Goal: Task Accomplishment & Management: Manage account settings

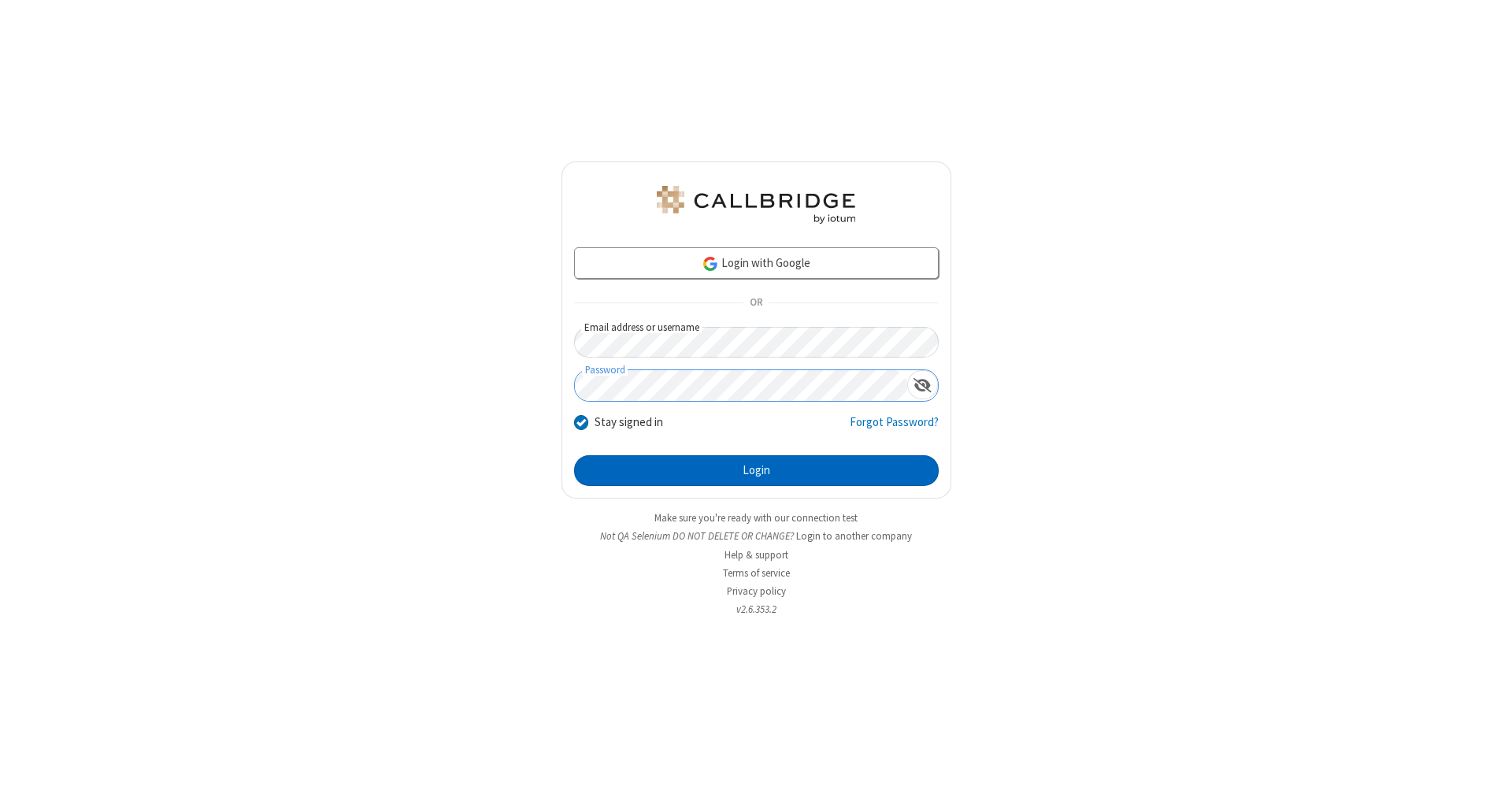
click at [756, 471] on button "Login" at bounding box center [756, 471] width 365 height 31
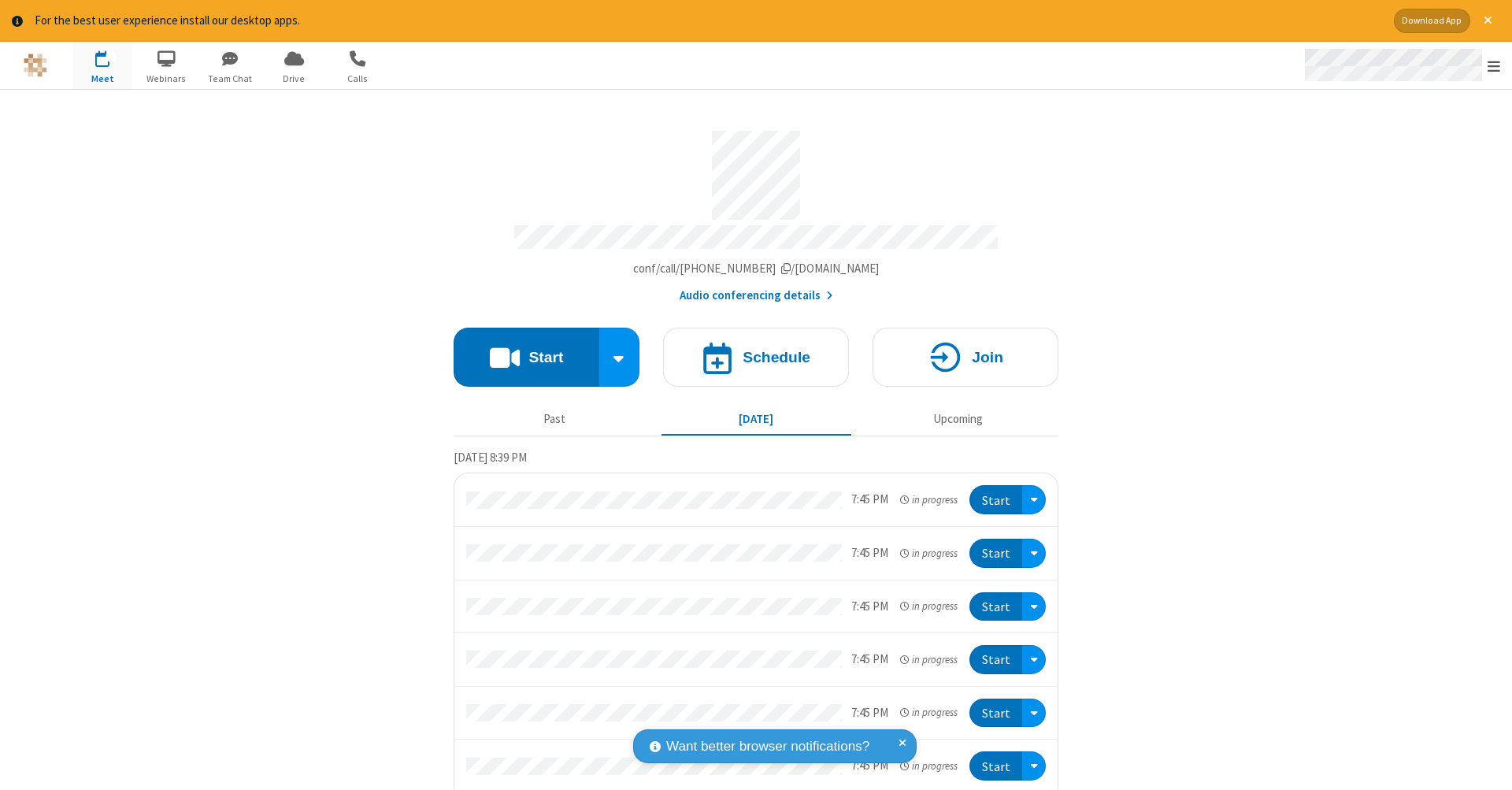
click at [1494, 66] on span "Open menu" at bounding box center [1494, 66] width 13 height 16
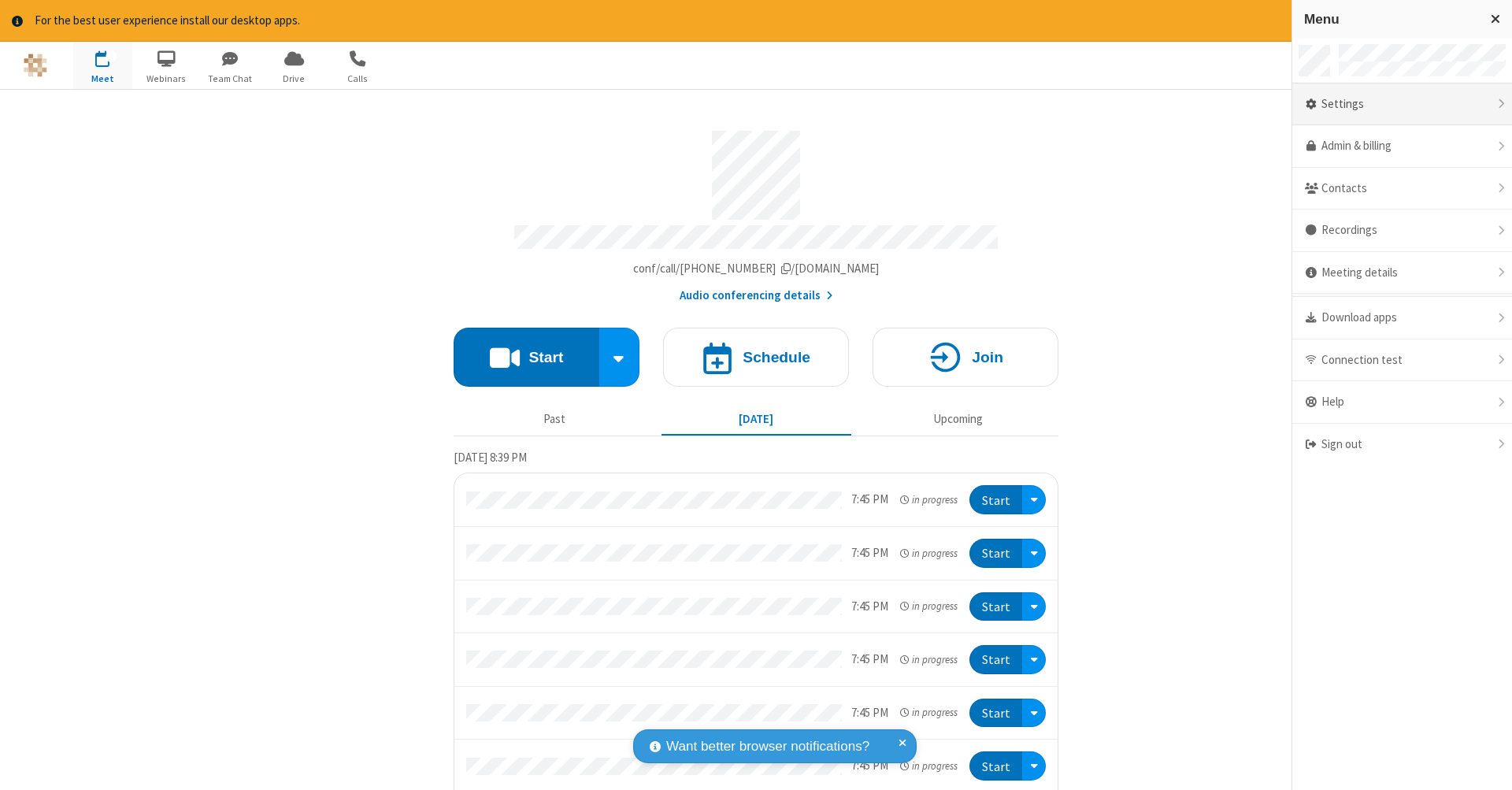
click at [1402, 103] on div "Settings" at bounding box center [1402, 104] width 220 height 43
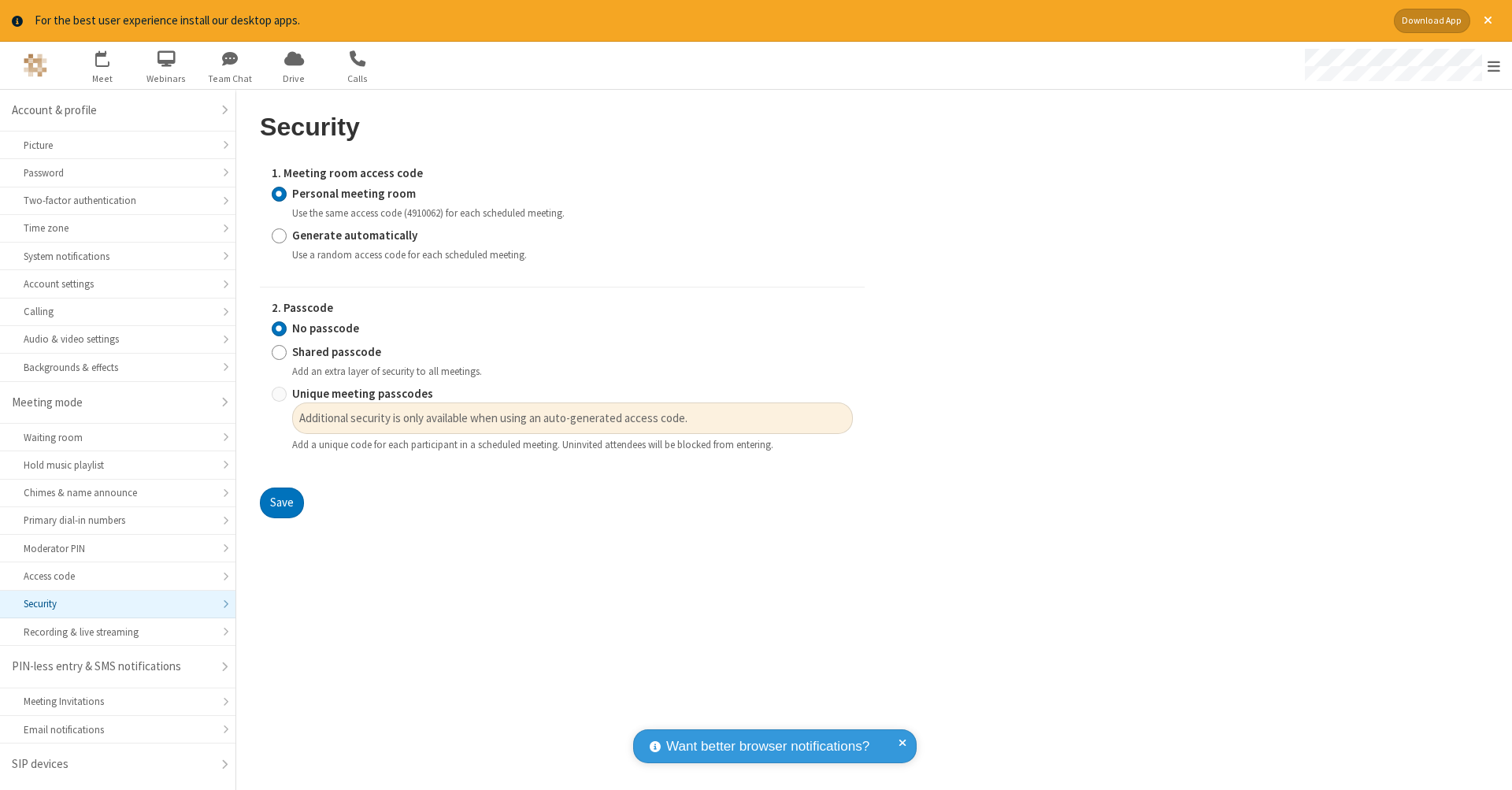
click at [279, 234] on input "Generate automatically" at bounding box center [279, 234] width 15 height 16
radio input "true"
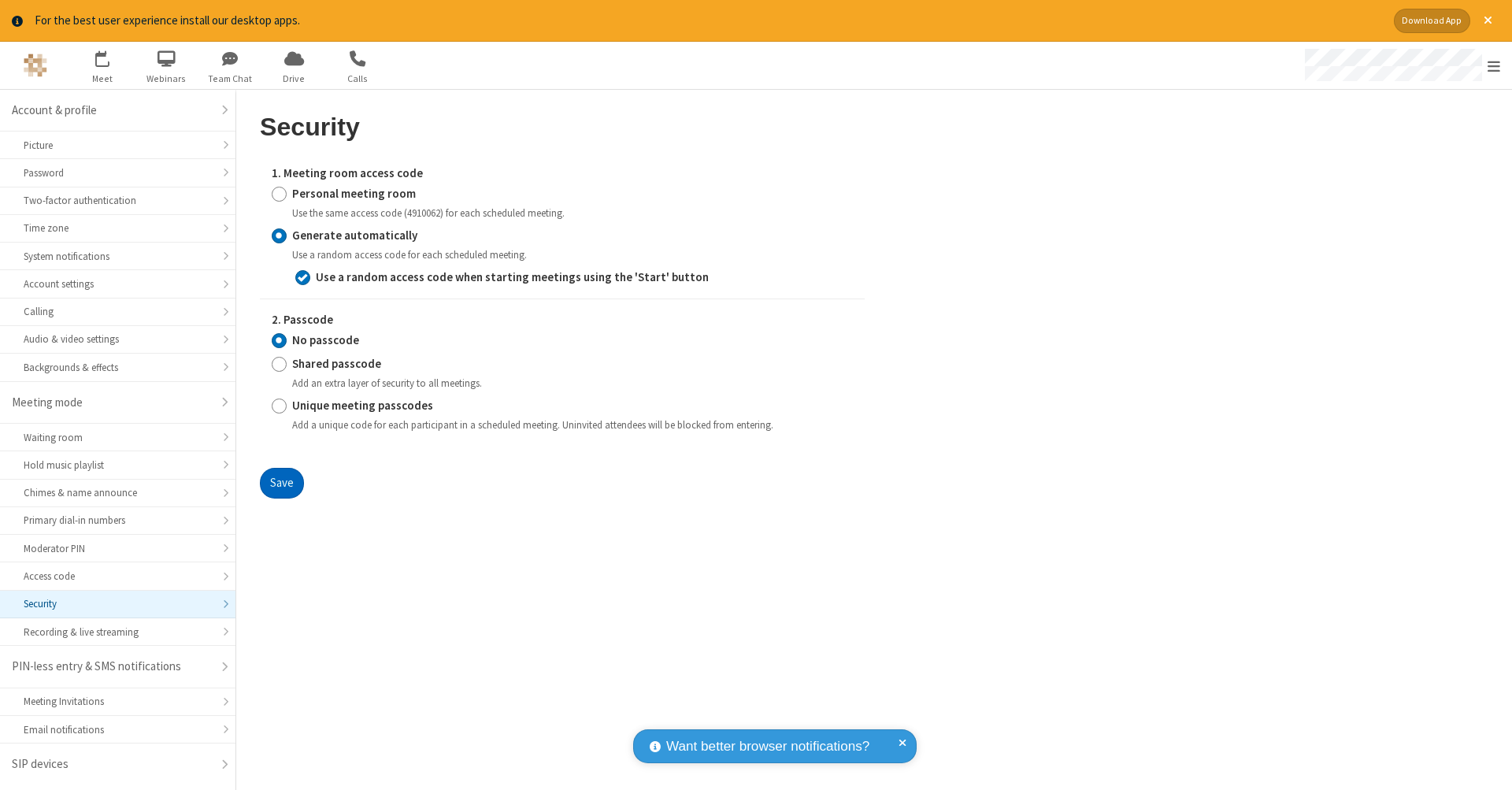
click at [281, 479] on button "Save" at bounding box center [281, 484] width 44 height 31
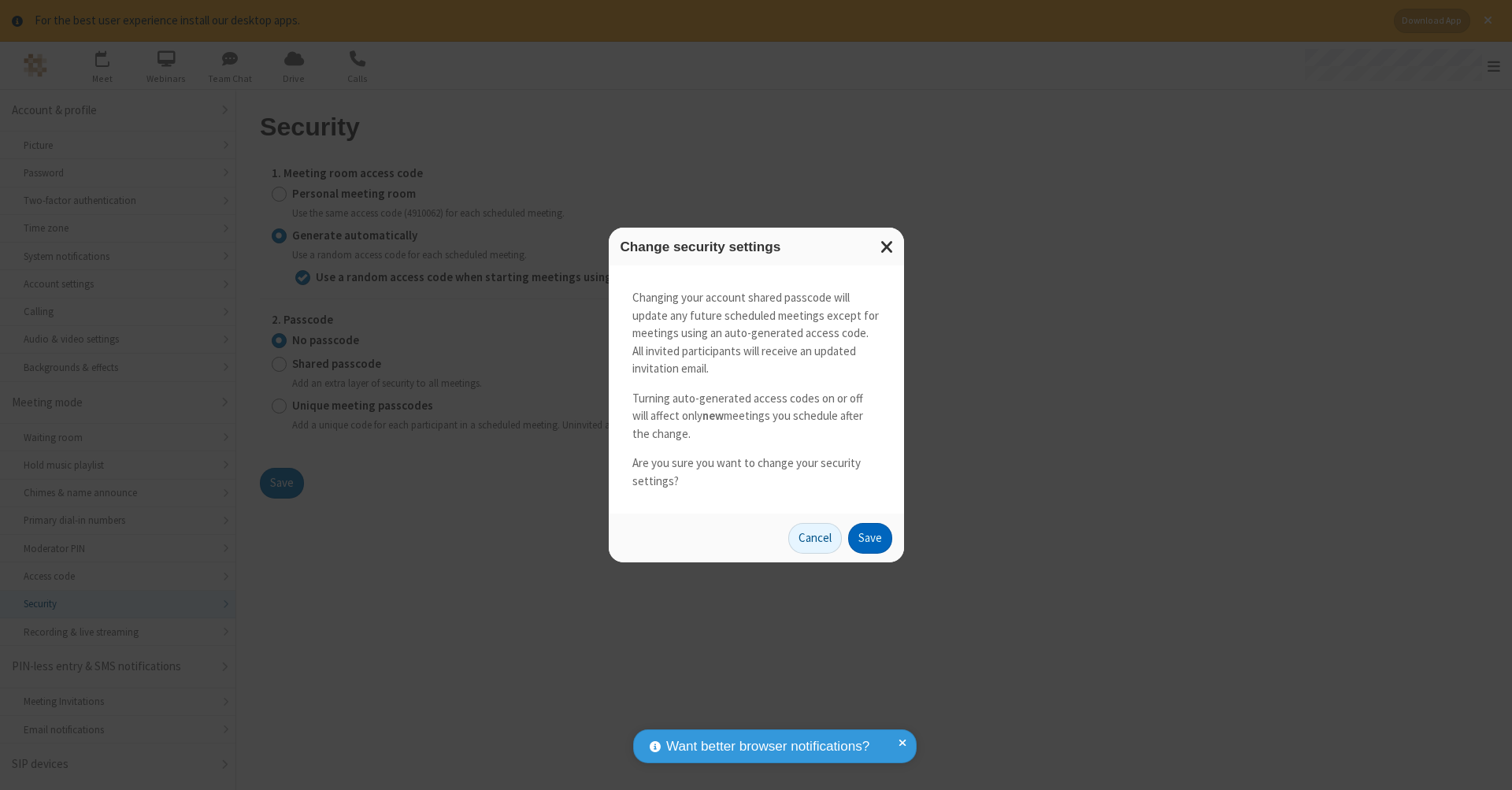
click at [870, 536] on button "Save" at bounding box center [870, 538] width 44 height 31
